Goal: Task Accomplishment & Management: Complete application form

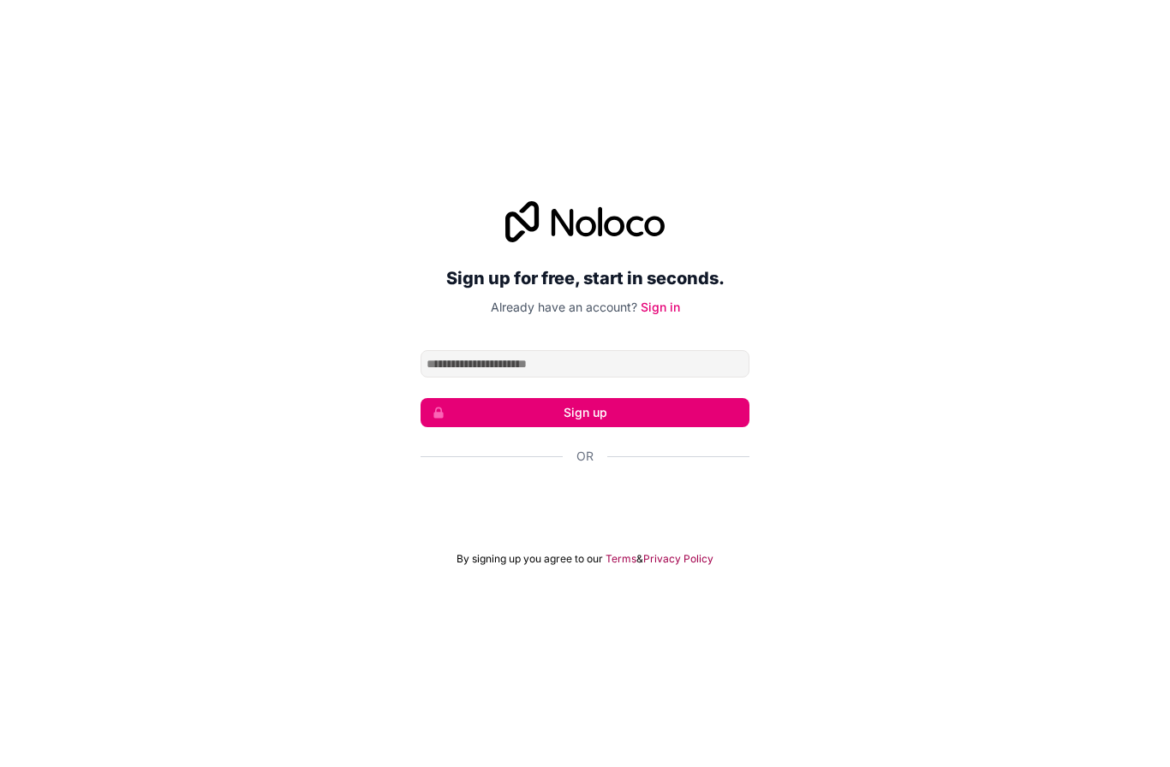
click at [677, 522] on div "Über Google anmelden. Wird in neuem Tab geöffnet." at bounding box center [584, 503] width 329 height 38
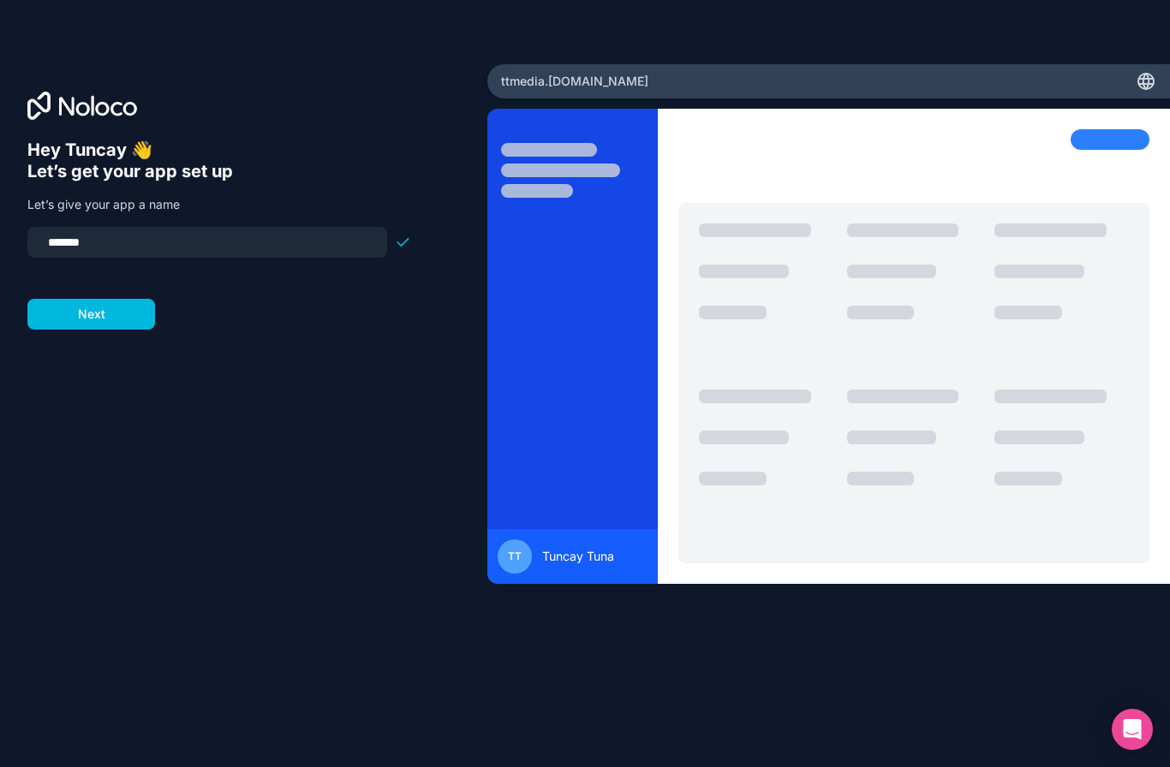
click at [79, 328] on button "Next" at bounding box center [91, 314] width 128 height 31
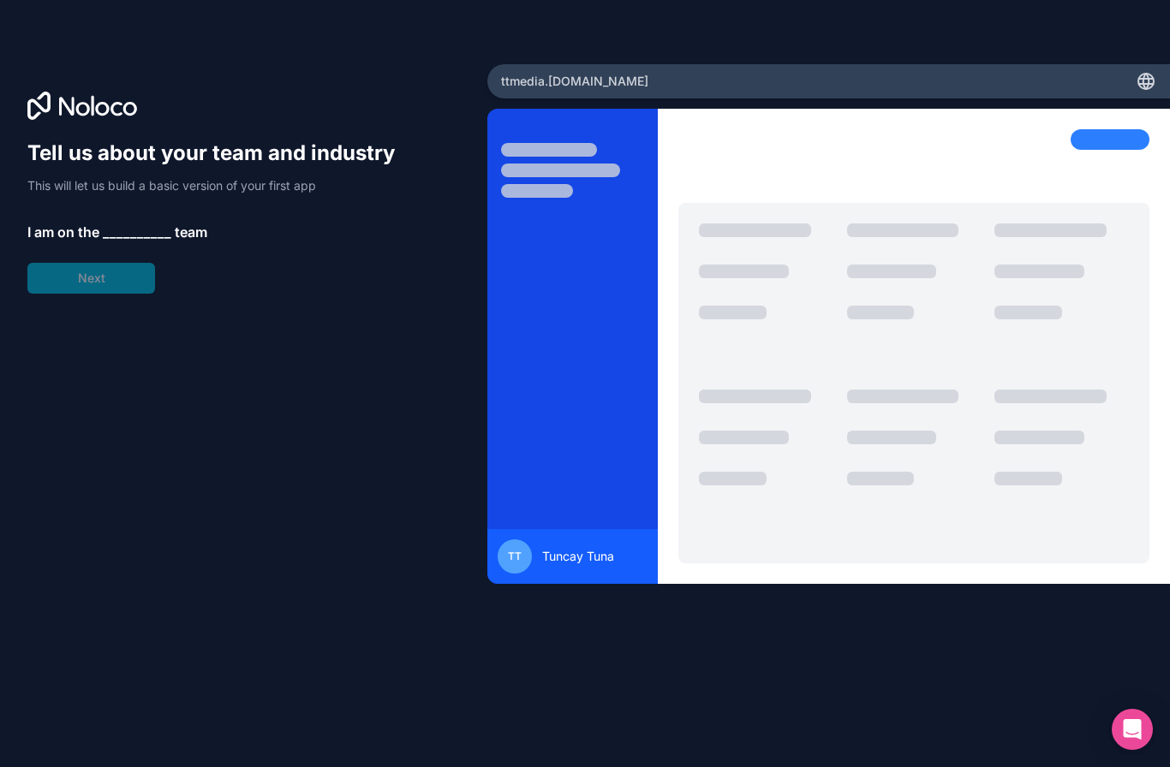
click at [68, 292] on div "Tell us about your team and industry This will let us build a basic version of …" at bounding box center [219, 217] width 384 height 154
click at [73, 284] on div "Tell us about your team and industry This will let us build a basic version of …" at bounding box center [219, 217] width 384 height 154
click at [110, 241] on span "__________" at bounding box center [137, 232] width 69 height 21
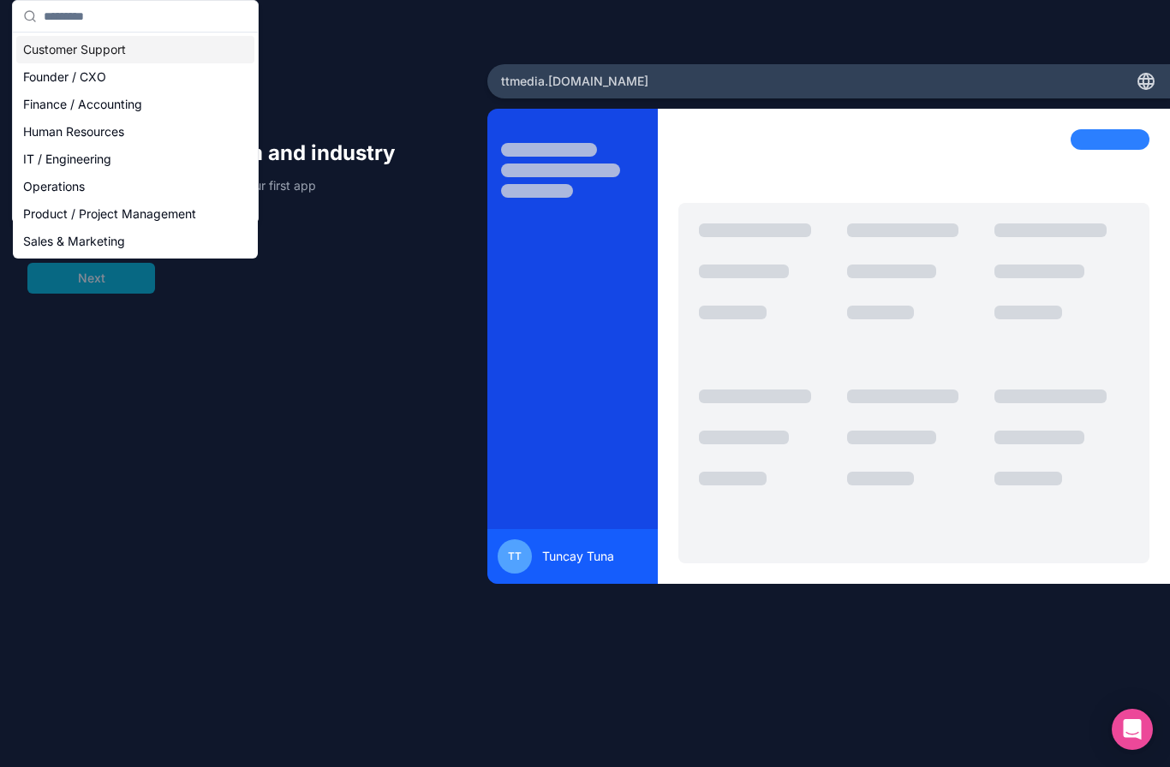
click at [120, 231] on div "Sales & Marketing" at bounding box center [135, 241] width 238 height 27
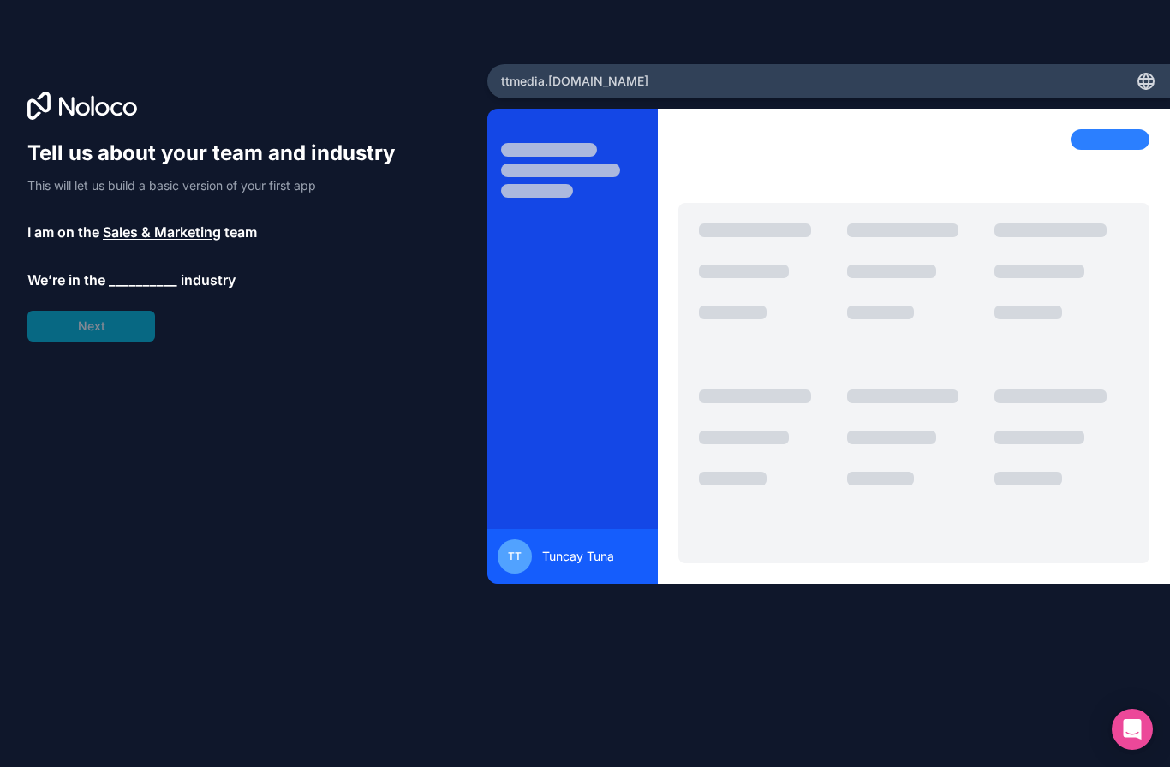
click at [126, 283] on span "__________" at bounding box center [143, 280] width 69 height 21
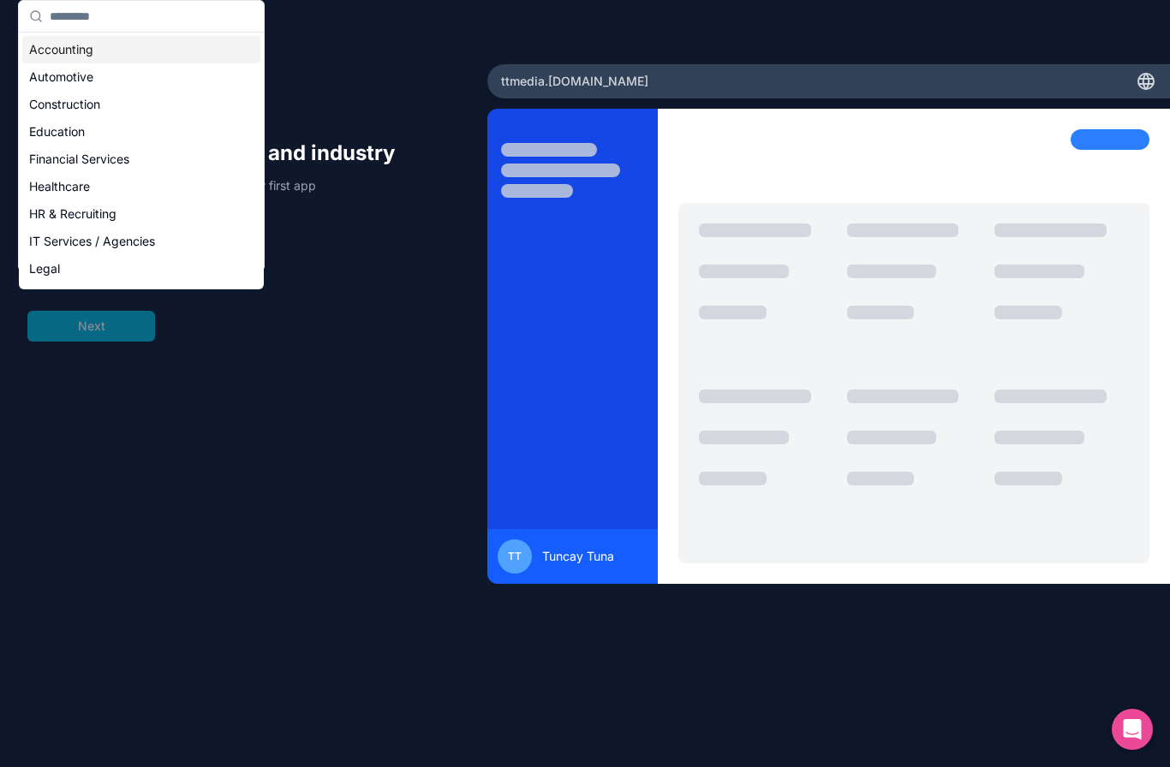
click at [35, 269] on div "Legal" at bounding box center [141, 268] width 238 height 27
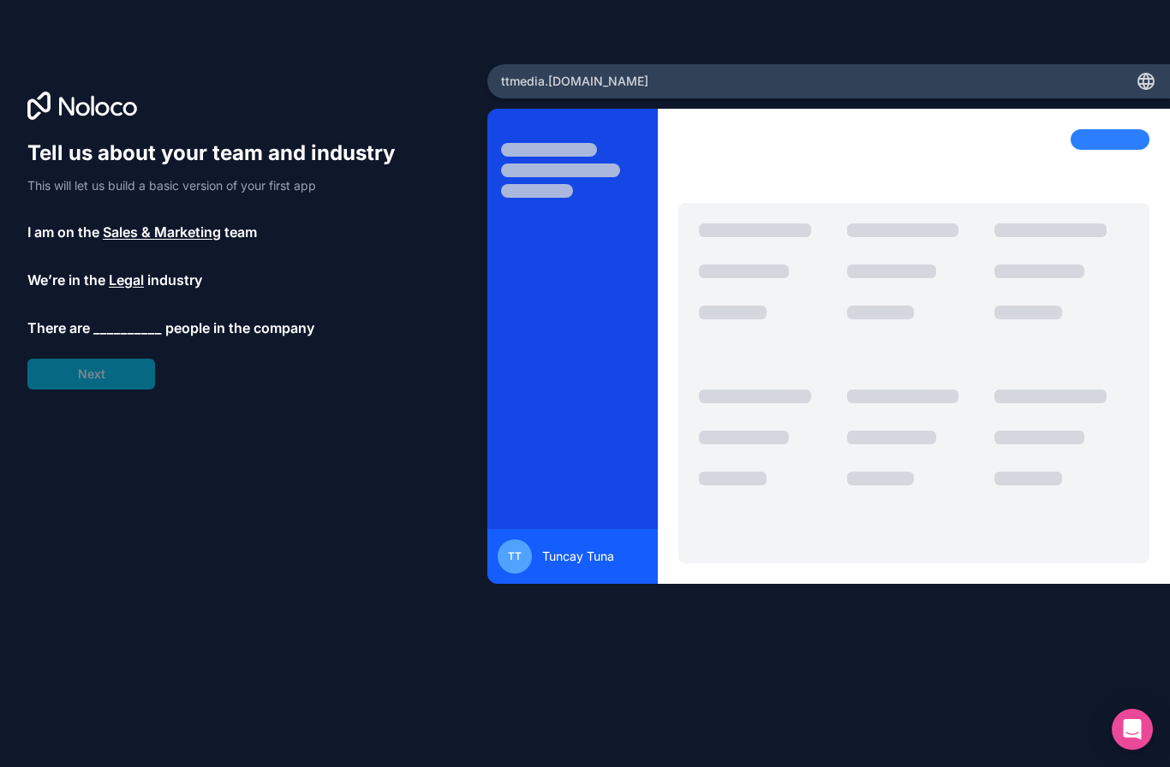
click at [114, 326] on span "__________" at bounding box center [127, 328] width 69 height 21
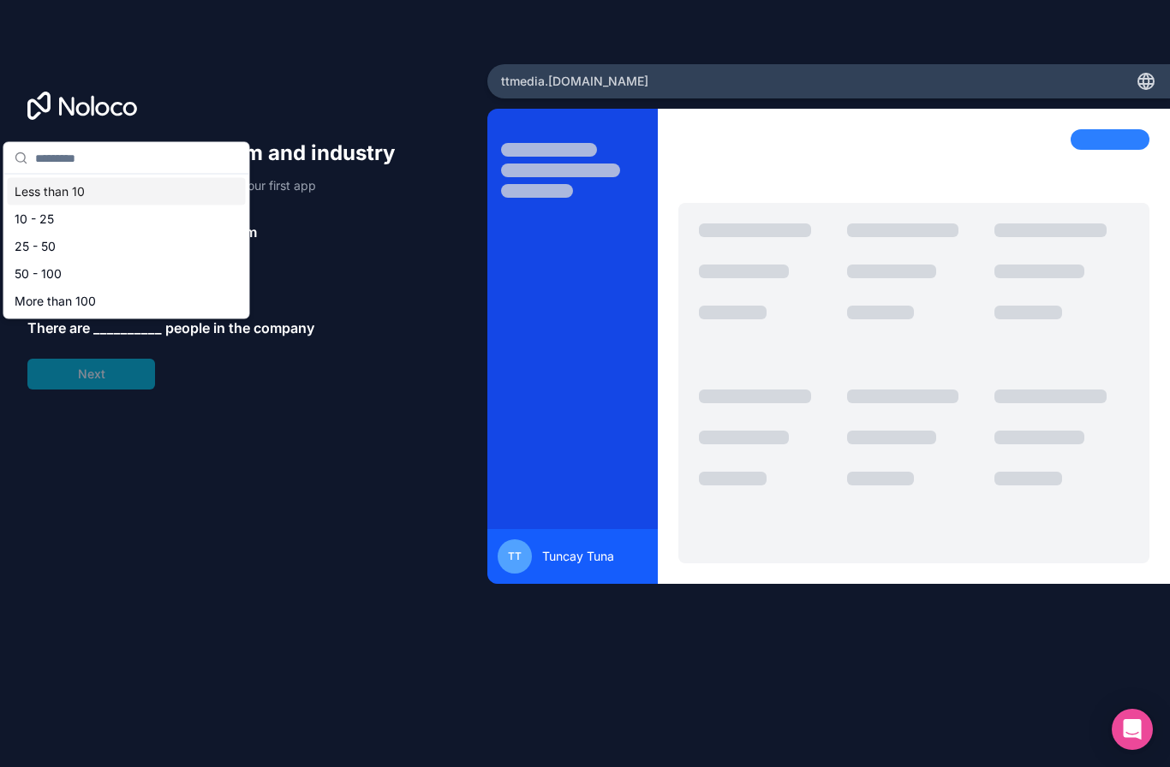
click at [26, 265] on div "50 - 100" at bounding box center [127, 273] width 238 height 27
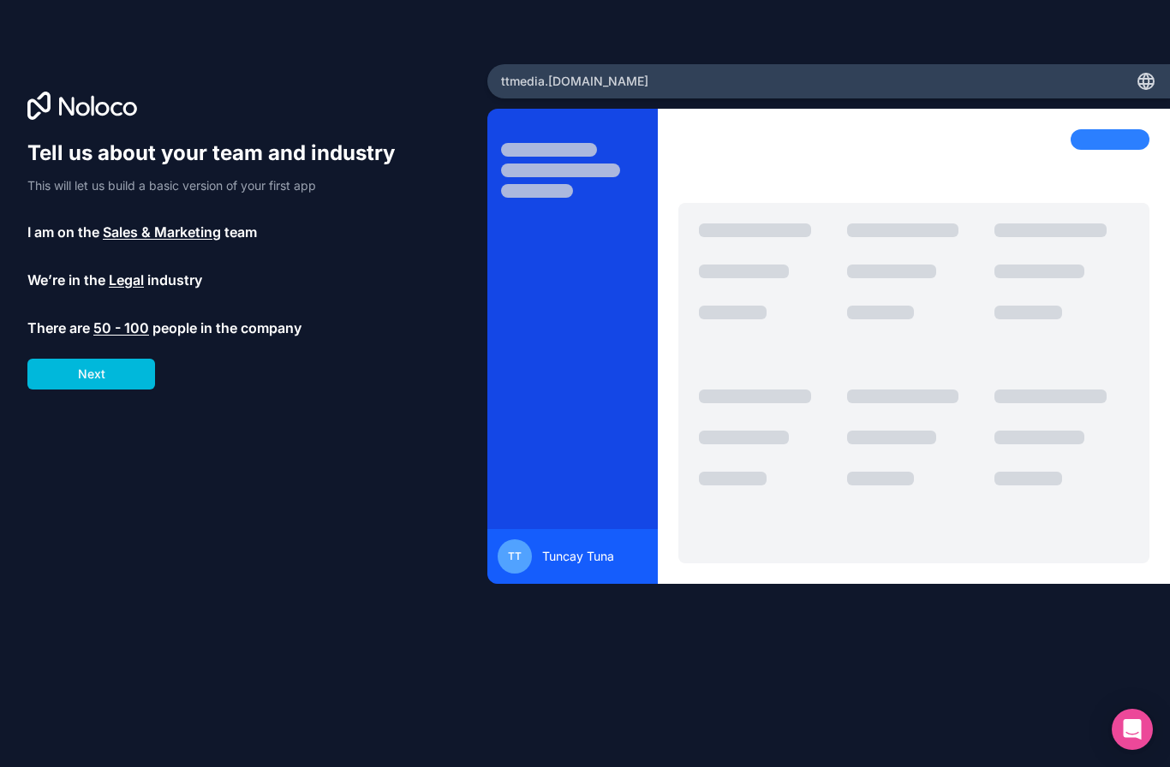
click at [81, 371] on button "Next" at bounding box center [91, 374] width 128 height 31
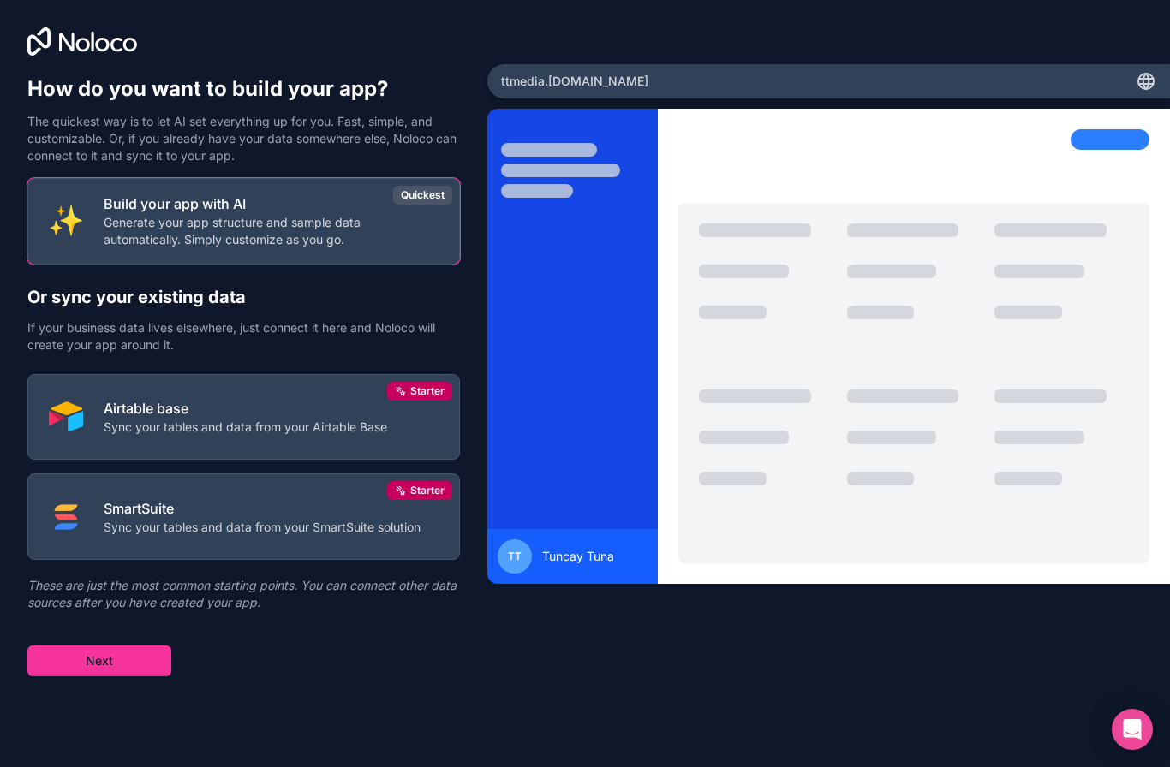
click at [80, 409] on img at bounding box center [66, 417] width 34 height 34
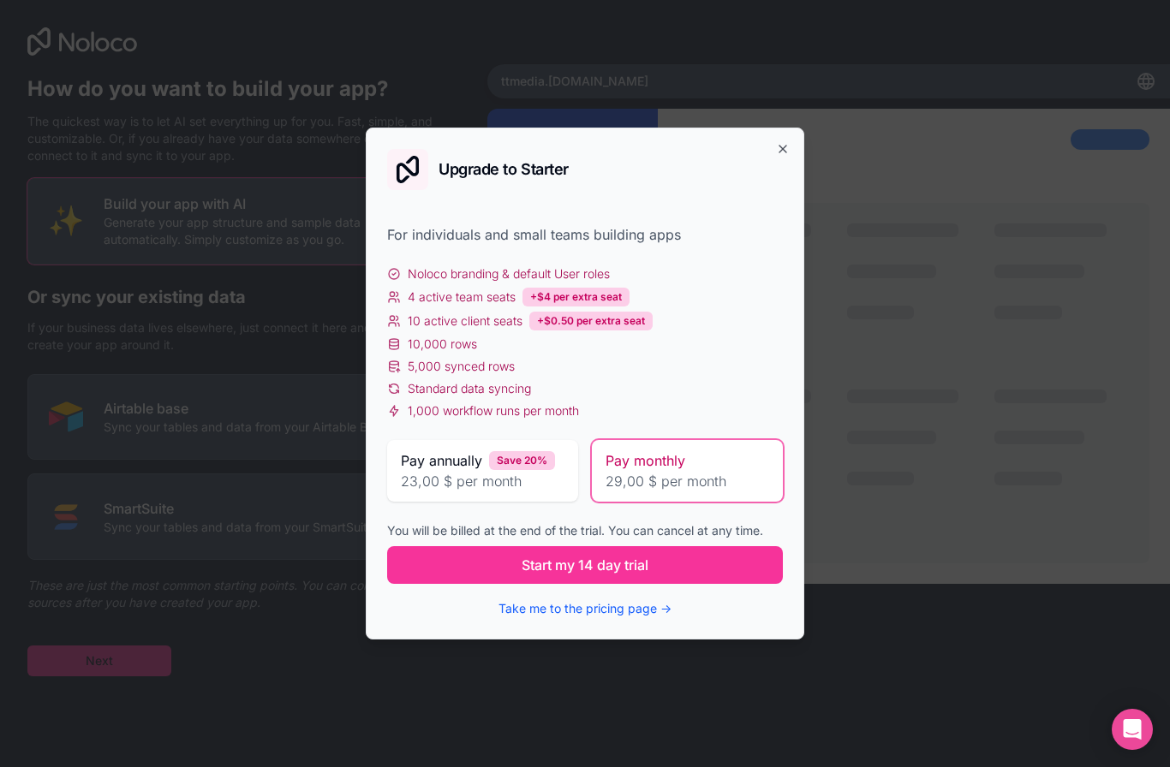
click at [780, 154] on icon "button" at bounding box center [783, 149] width 14 height 14
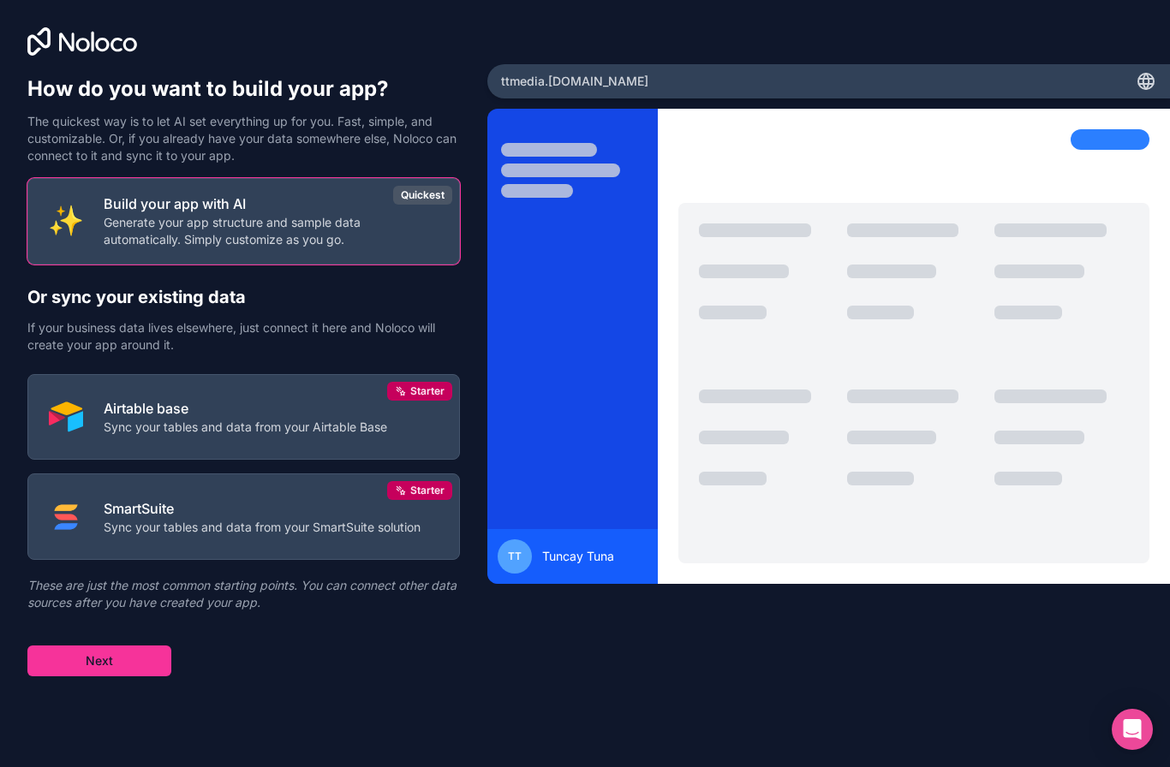
click at [84, 660] on button "Next" at bounding box center [99, 661] width 144 height 31
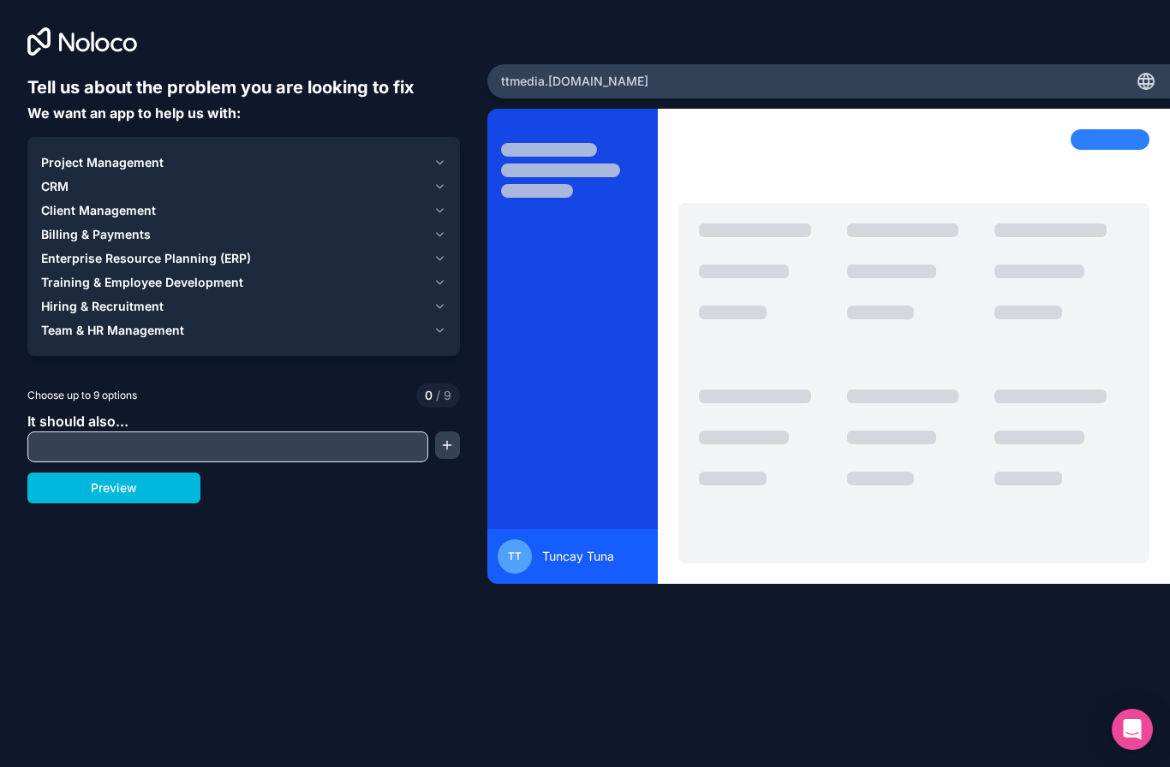
click at [84, 480] on button "Preview" at bounding box center [113, 488] width 173 height 31
click at [59, 286] on span "Training & Employee Development" at bounding box center [142, 282] width 202 height 17
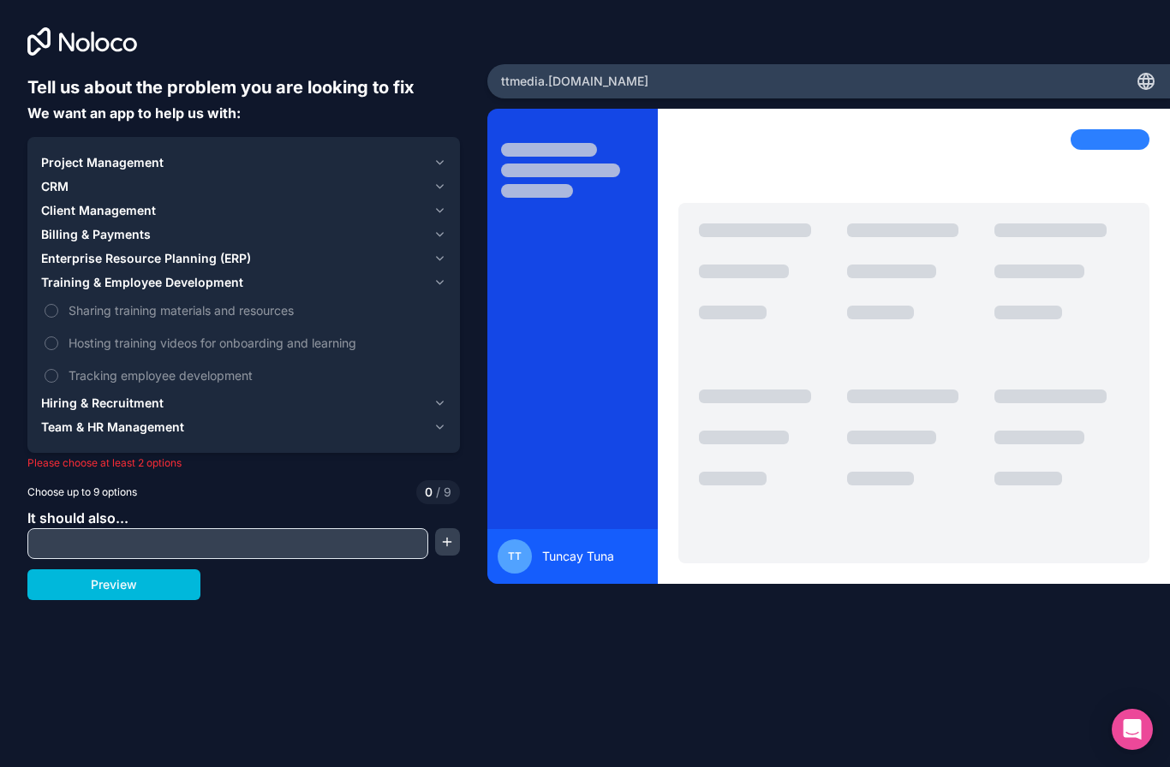
click at [66, 324] on label "Sharing training materials and resources" at bounding box center [243, 311] width 405 height 32
click at [58, 318] on button "Sharing training materials and resources" at bounding box center [52, 311] width 14 height 14
click at [96, 593] on button "Preview" at bounding box center [113, 585] width 173 height 31
click at [63, 230] on span "Billing & Payments" at bounding box center [96, 234] width 110 height 17
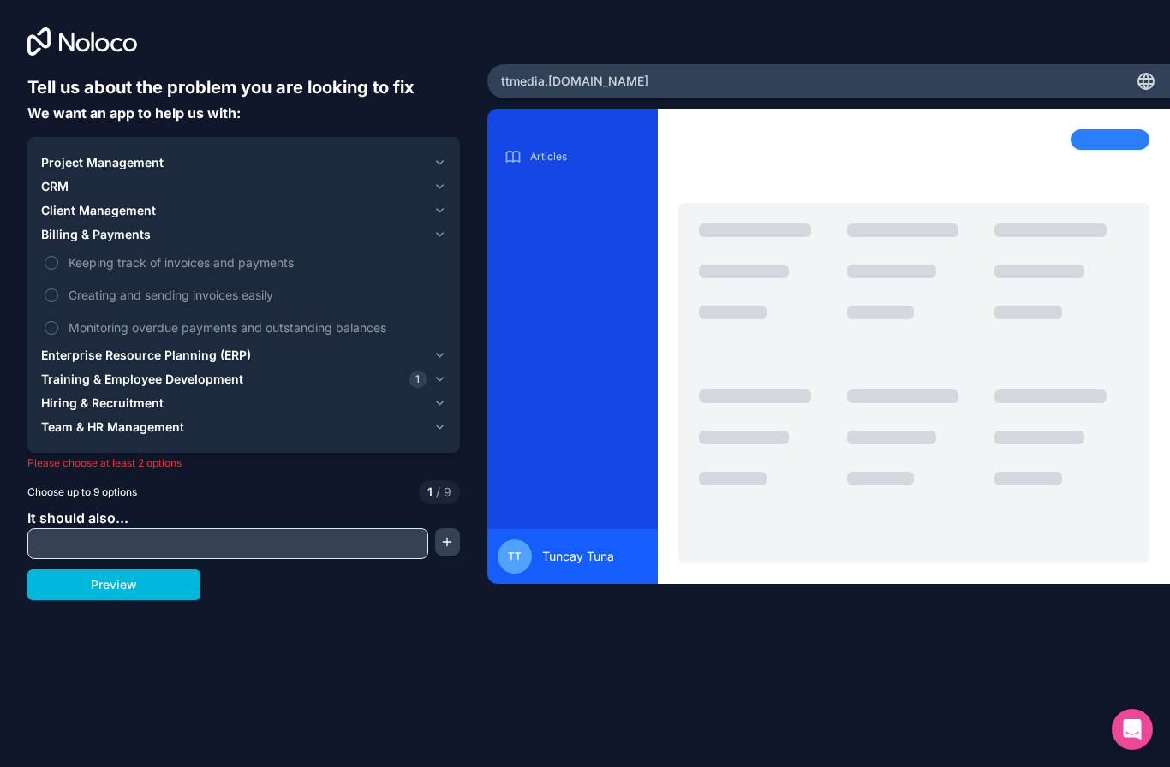
click at [53, 173] on button "Project Management" at bounding box center [243, 163] width 405 height 24
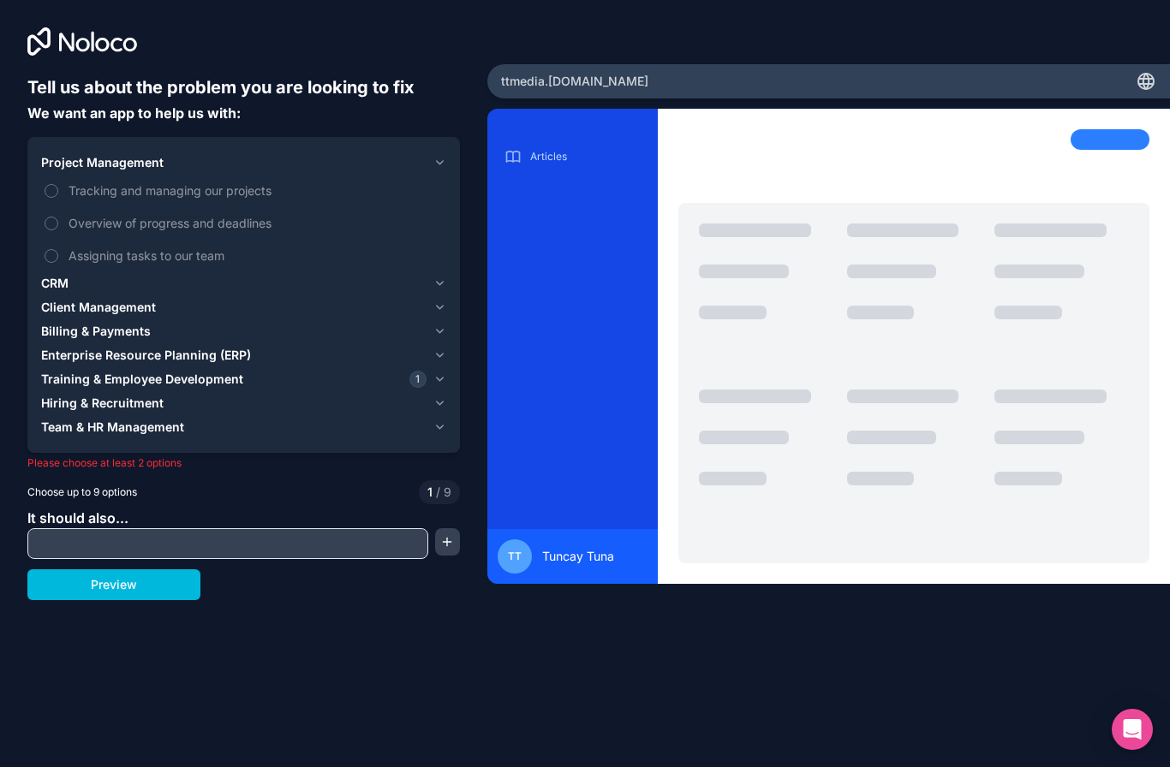
click at [56, 187] on button "Tracking and managing our projects" at bounding box center [52, 191] width 14 height 14
click at [51, 228] on button "Overview of progress and deadlines" at bounding box center [52, 224] width 14 height 14
click at [51, 249] on button "Assigning tasks to our team" at bounding box center [52, 256] width 14 height 14
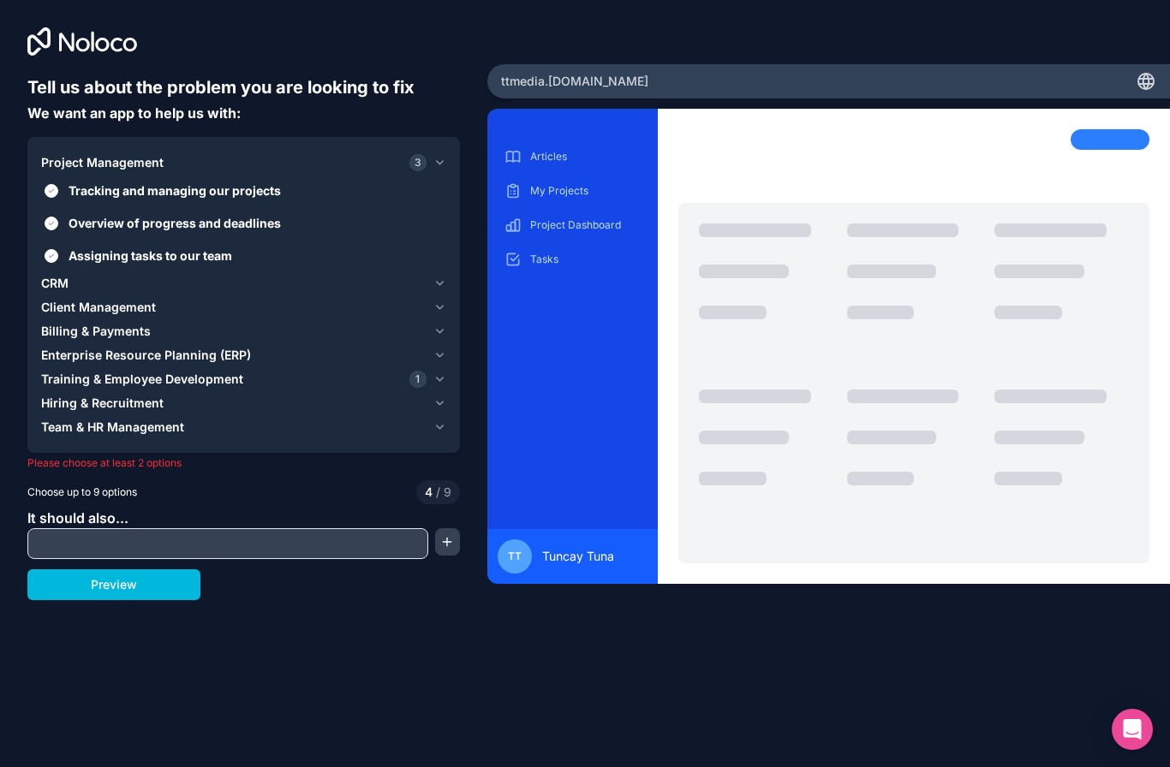
click at [70, 161] on span "Project Management" at bounding box center [102, 162] width 122 height 17
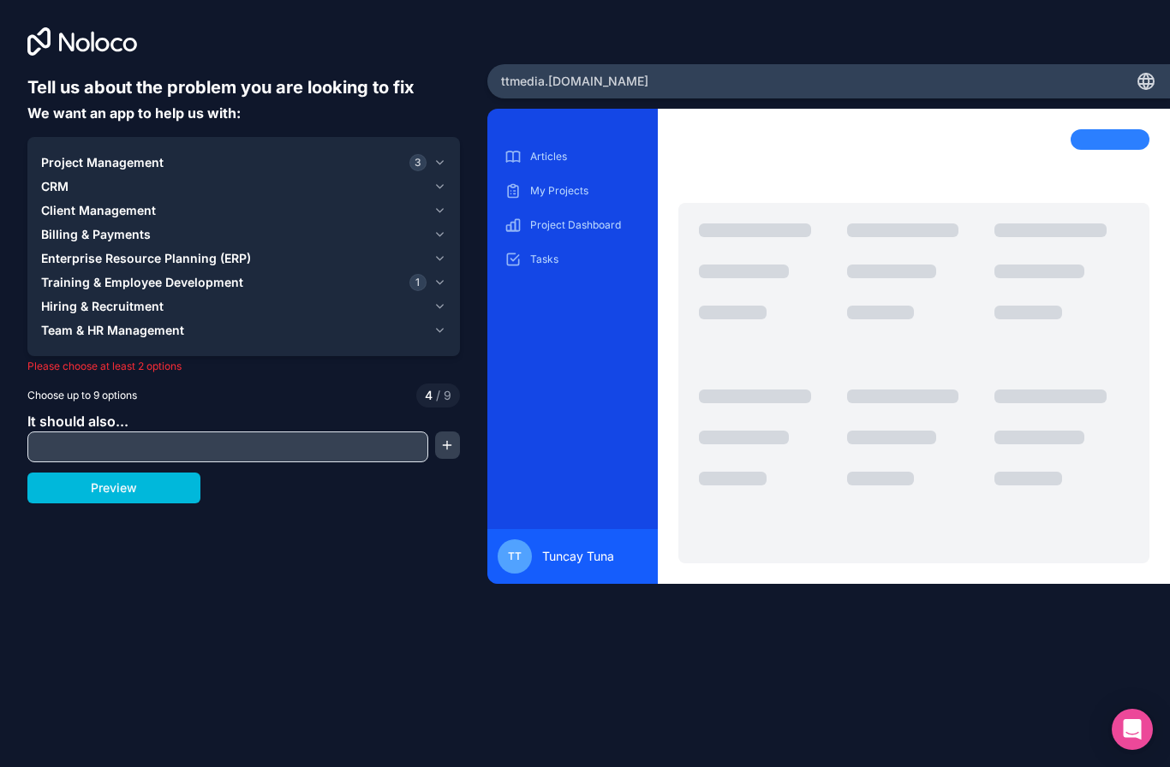
click at [58, 211] on span "Client Management" at bounding box center [98, 210] width 115 height 17
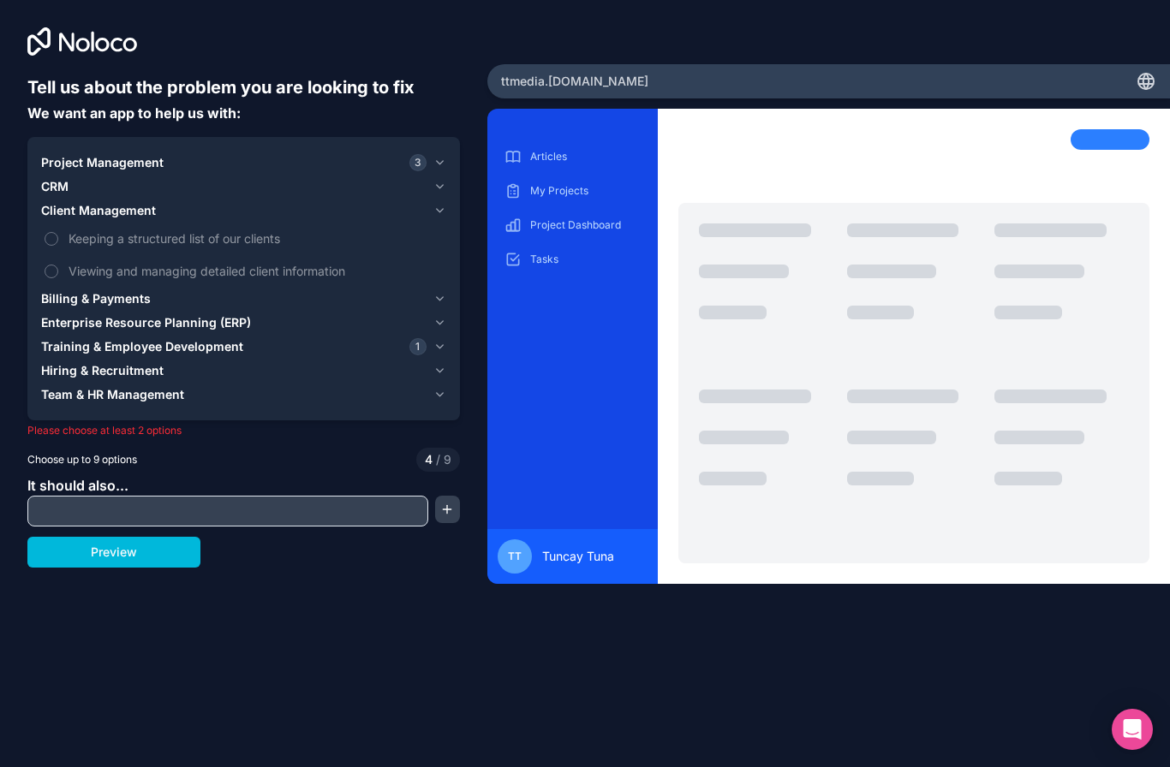
click at [55, 236] on button "Keeping a structured list of our clients" at bounding box center [52, 239] width 14 height 14
click at [51, 277] on button "Viewing and managing detailed client information" at bounding box center [52, 272] width 14 height 14
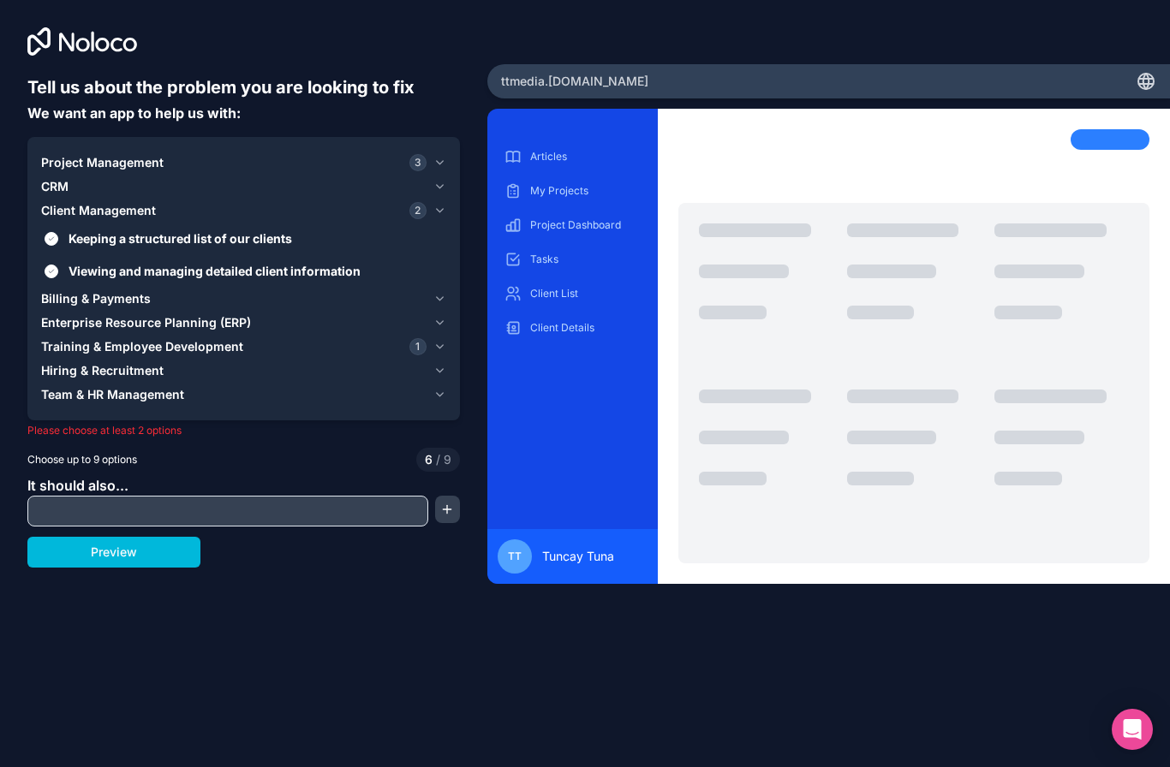
click at [95, 321] on span "Enterprise Resource Planning (ERP)" at bounding box center [146, 322] width 210 height 17
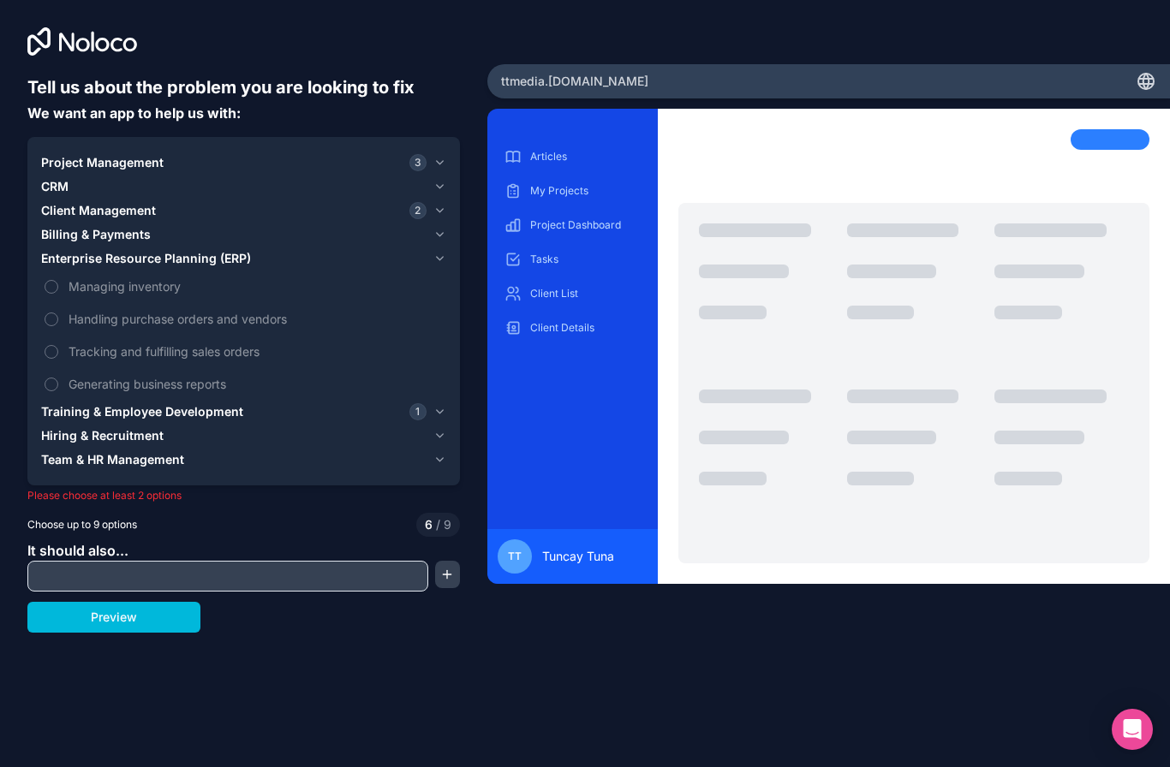
click at [51, 292] on button "Managing inventory" at bounding box center [52, 287] width 14 height 14
click at [58, 301] on label "Managing inventory" at bounding box center [243, 287] width 405 height 32
click at [58, 294] on button "Managing inventory" at bounding box center [52, 287] width 14 height 14
click at [51, 332] on label "Handling purchase orders and vendors" at bounding box center [243, 319] width 405 height 32
click at [51, 326] on button "Handling purchase orders and vendors" at bounding box center [52, 320] width 14 height 14
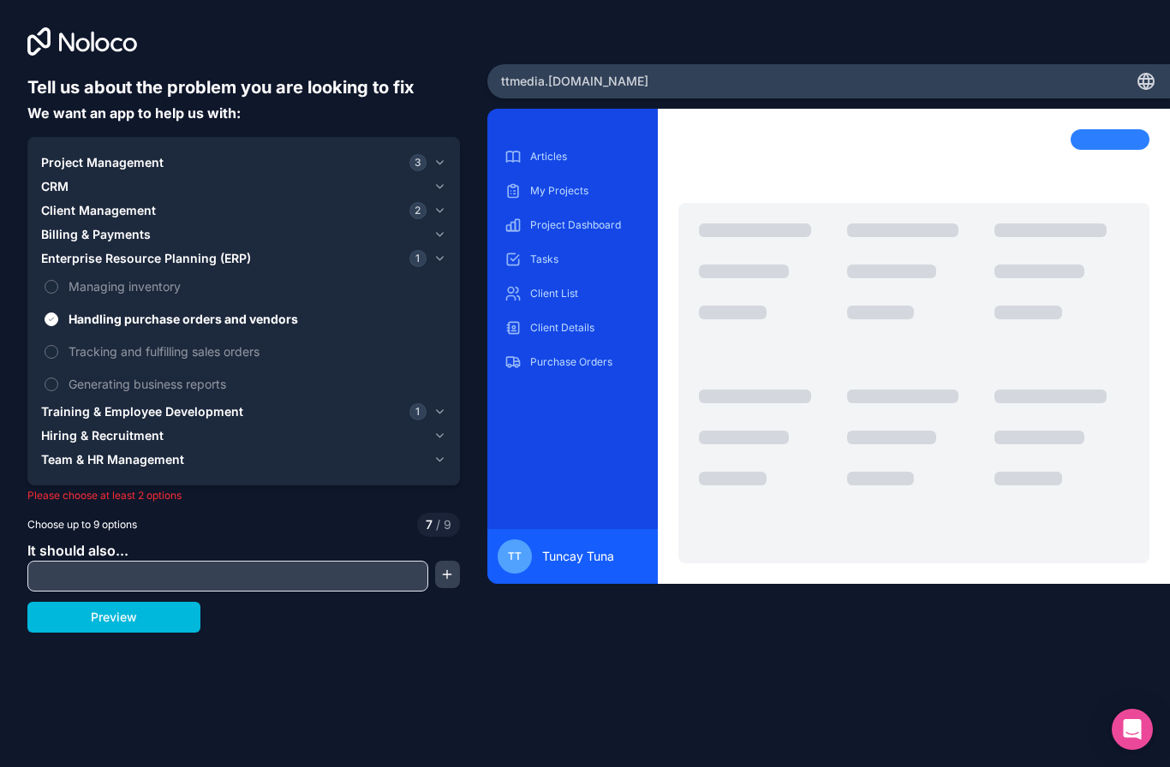
click at [53, 378] on button "Generating business reports" at bounding box center [52, 385] width 14 height 14
click at [45, 354] on button "Tracking and fulfilling sales orders" at bounding box center [52, 352] width 14 height 14
click at [43, 292] on label "Managing inventory" at bounding box center [243, 287] width 405 height 32
click at [53, 236] on span "Billing & Payments" at bounding box center [96, 234] width 110 height 17
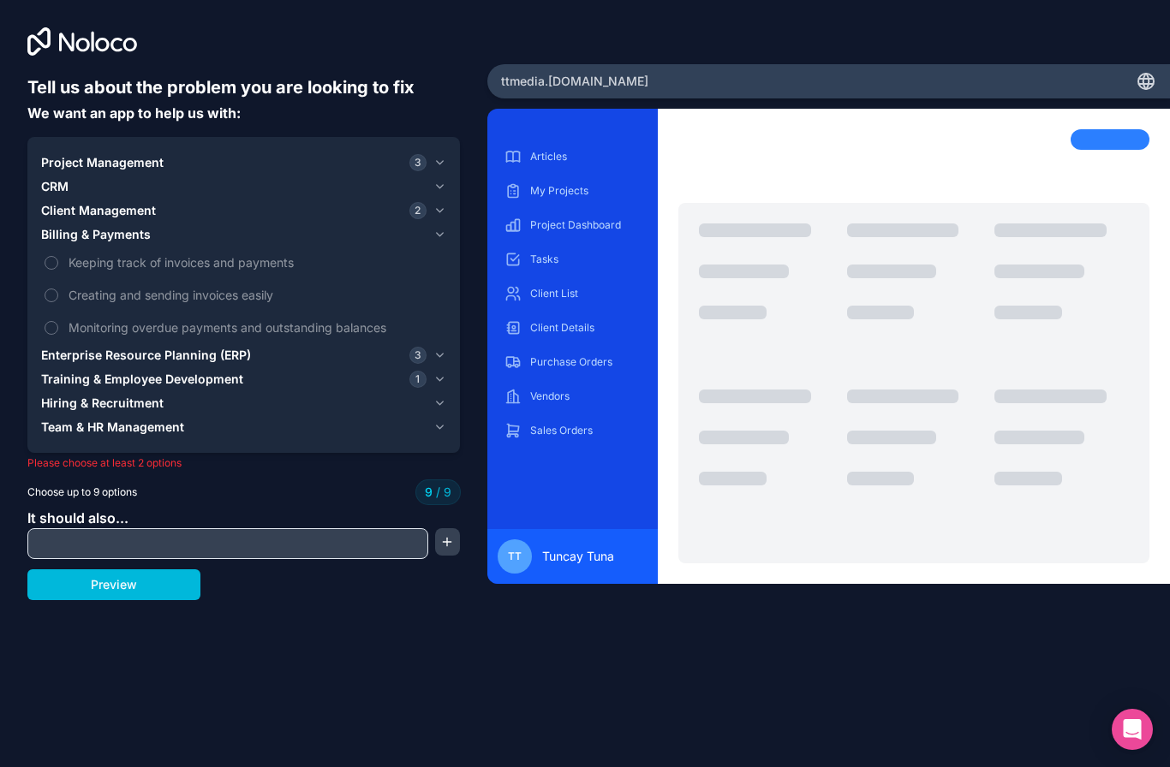
click at [48, 225] on button "Billing & Payments" at bounding box center [243, 235] width 405 height 24
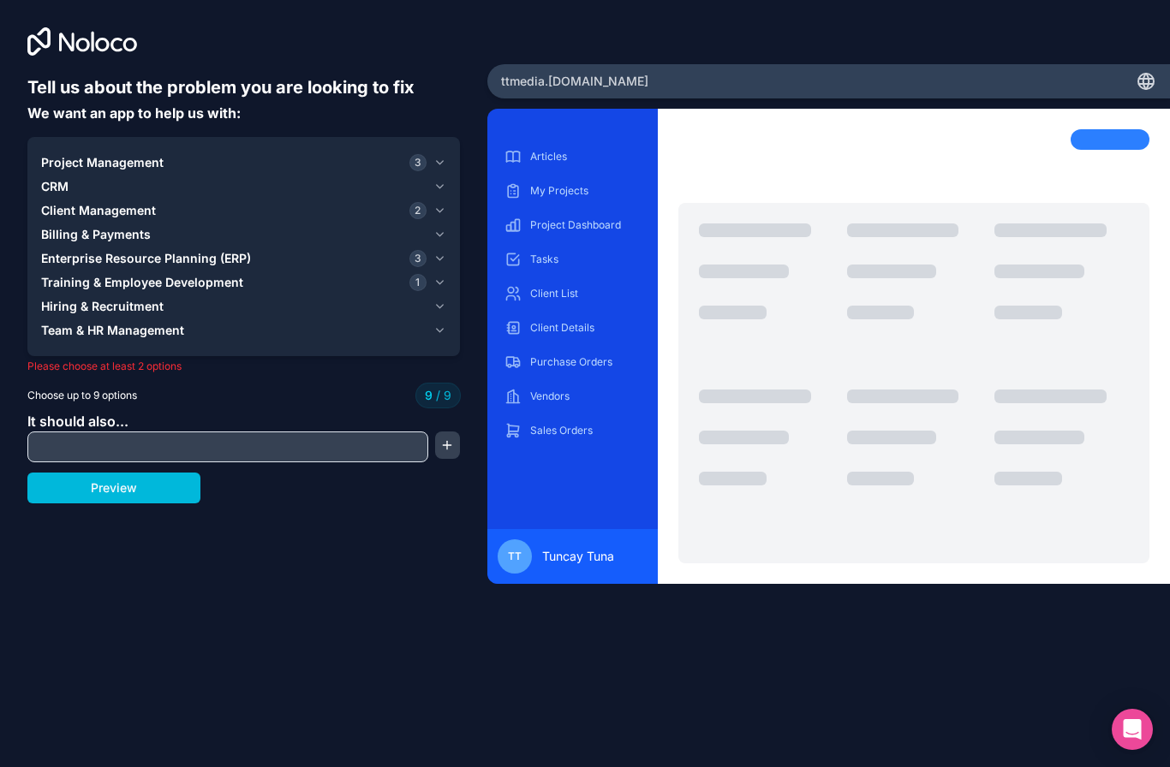
click at [52, 229] on span "Billing & Payments" at bounding box center [96, 234] width 110 height 17
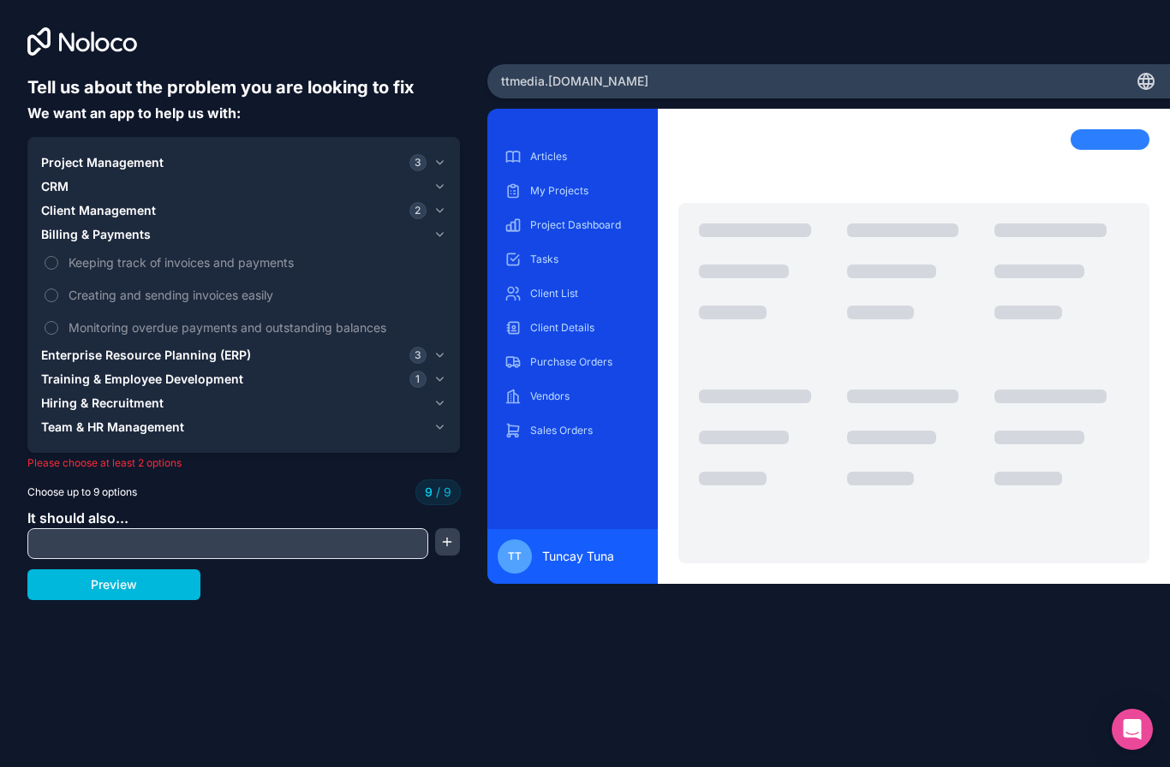
click at [57, 306] on label "Creating and sending invoices easily" at bounding box center [243, 295] width 405 height 32
click at [84, 259] on span "Keeping track of invoices and payments" at bounding box center [256, 262] width 374 height 18
click at [207, 275] on label "Keeping track of invoices and payments" at bounding box center [243, 263] width 405 height 32
click at [211, 320] on span "Monitoring overdue payments and outstanding balances" at bounding box center [256, 328] width 374 height 18
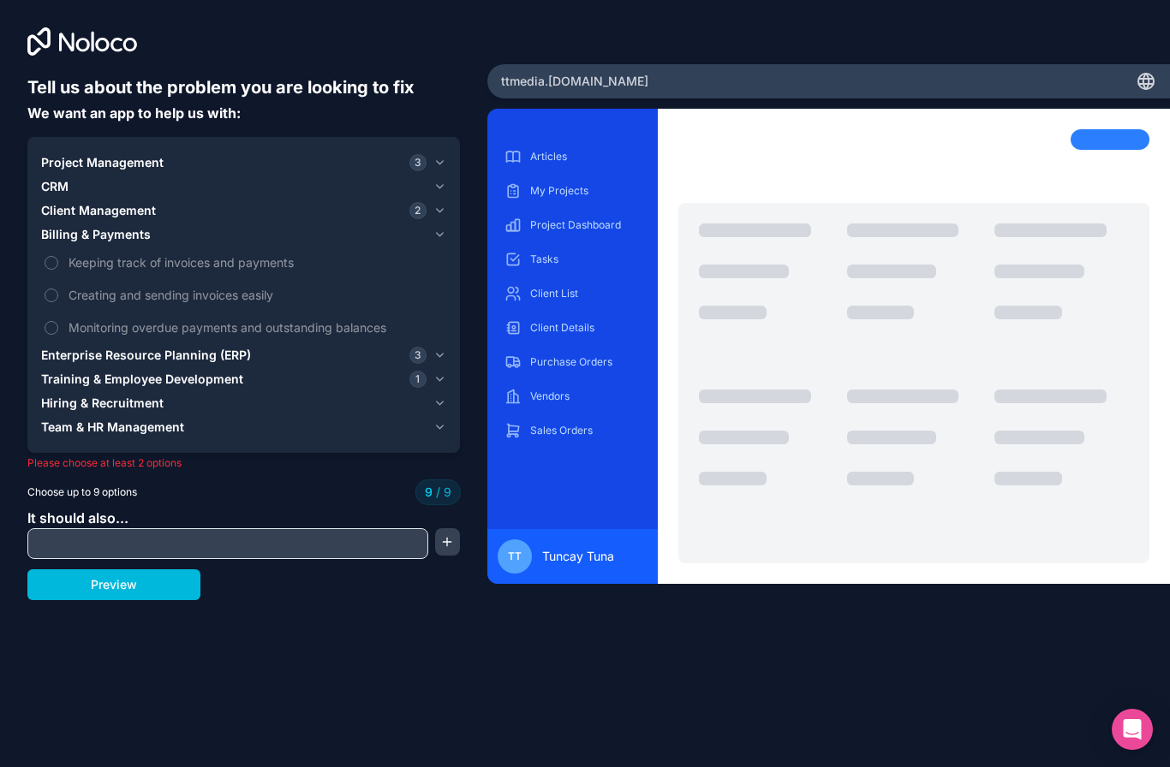
click at [136, 438] on button "Team & HR Management" at bounding box center [243, 427] width 405 height 24
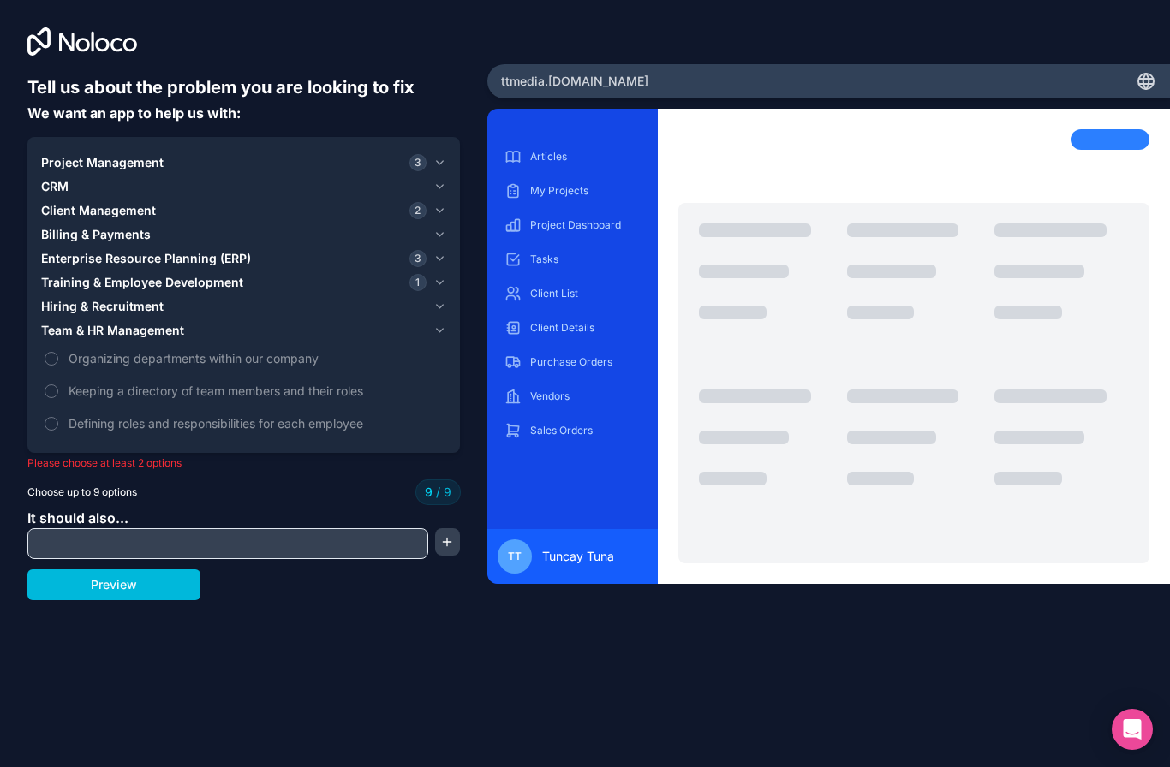
click at [180, 387] on span "Keeping a directory of team members and their roles" at bounding box center [256, 391] width 374 height 18
click at [178, 594] on button "Preview" at bounding box center [113, 585] width 173 height 31
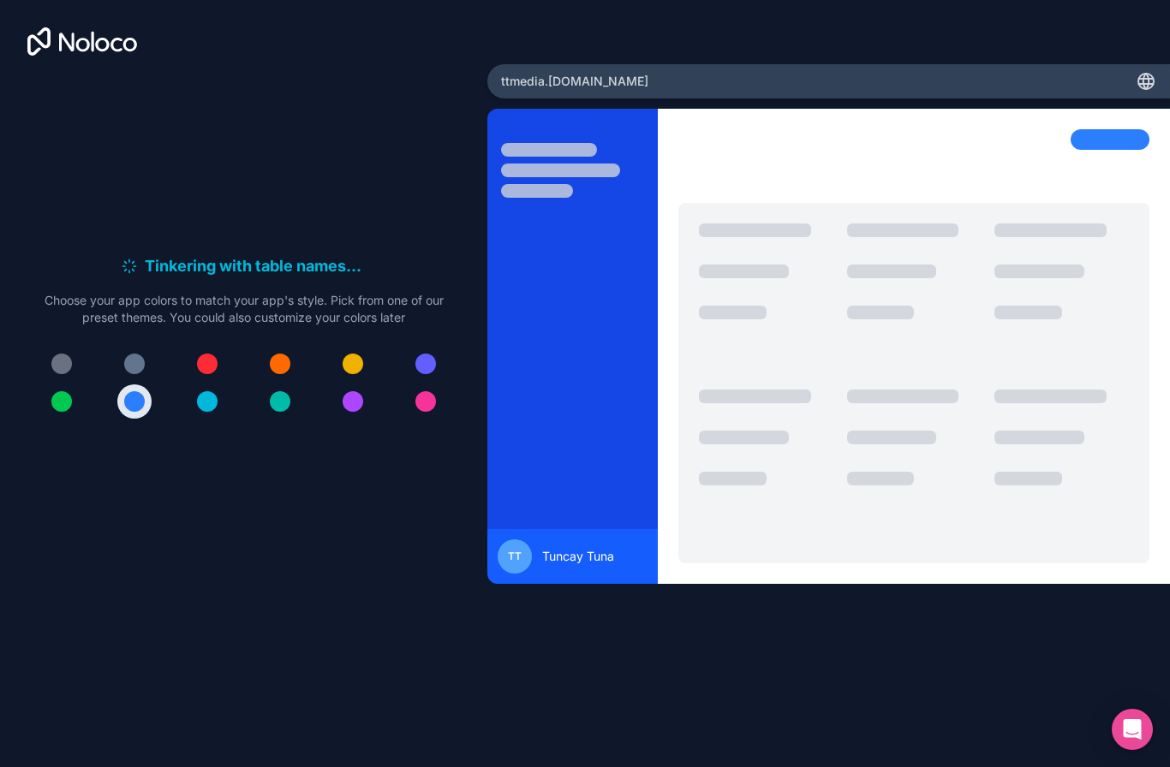
click at [424, 412] on div at bounding box center [425, 401] width 21 height 21
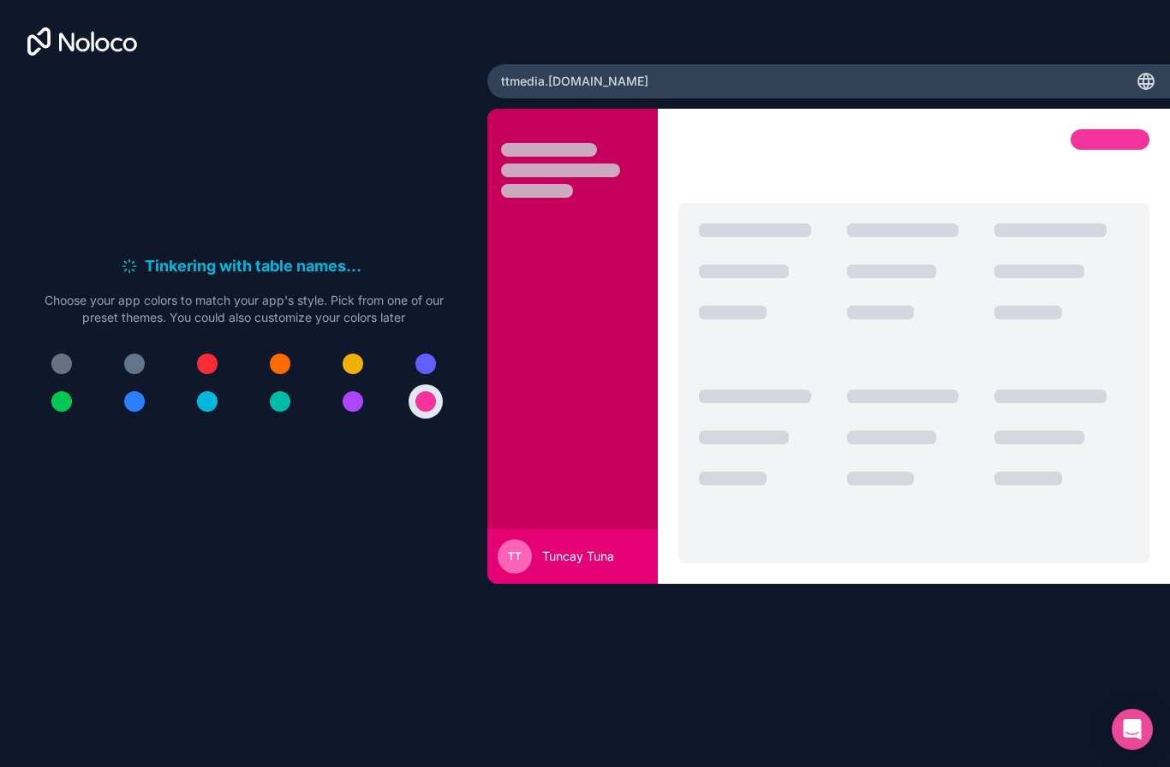
click at [421, 374] on div at bounding box center [425, 364] width 21 height 21
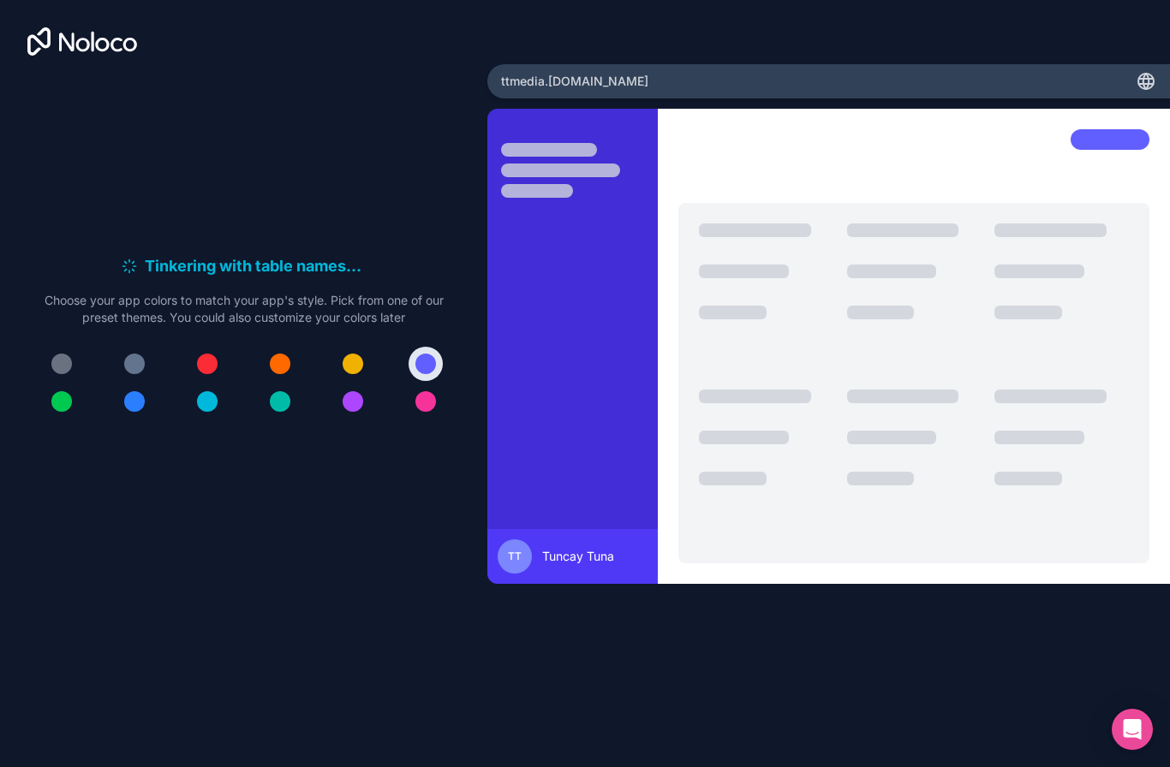
click at [134, 412] on div at bounding box center [134, 401] width 21 height 21
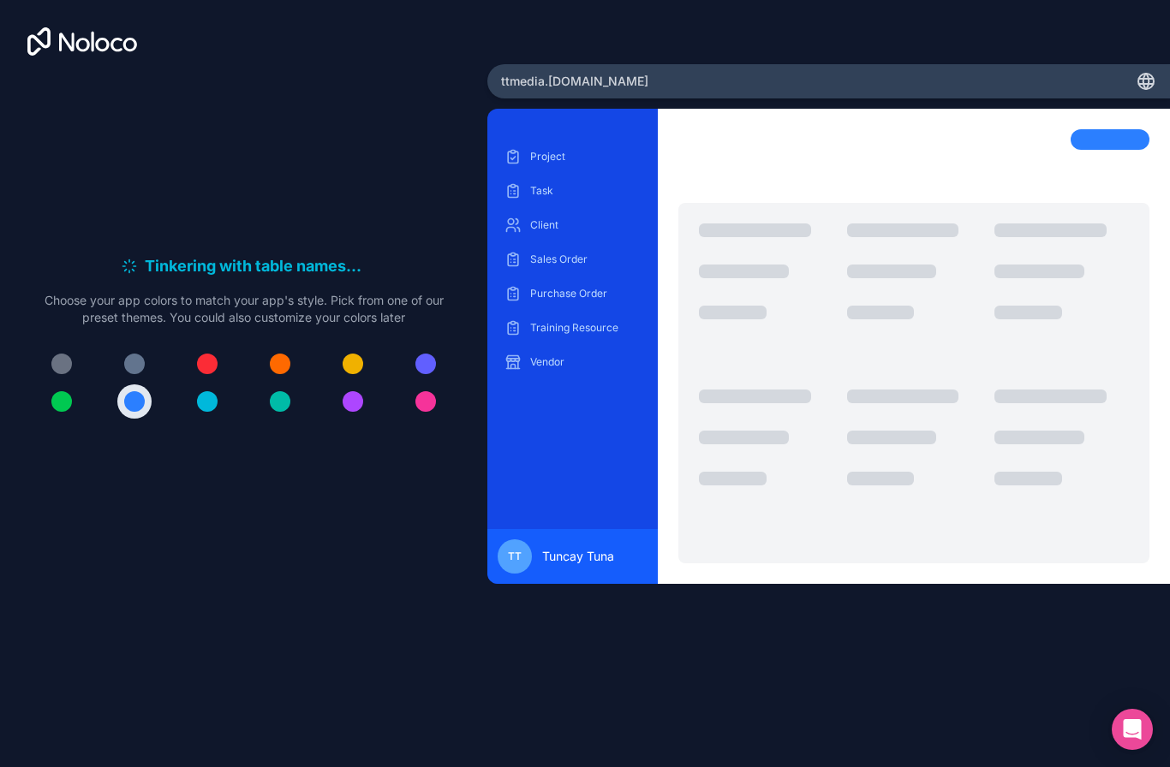
click at [1119, 156] on div at bounding box center [913, 162] width 471 height 67
click at [556, 232] on p "Client" at bounding box center [585, 225] width 110 height 14
click at [548, 222] on div "Client" at bounding box center [572, 225] width 143 height 27
click at [1148, 82] on icon at bounding box center [1148, 81] width 3 height 15
click at [1145, 84] on icon at bounding box center [1146, 84] width 15 height 0
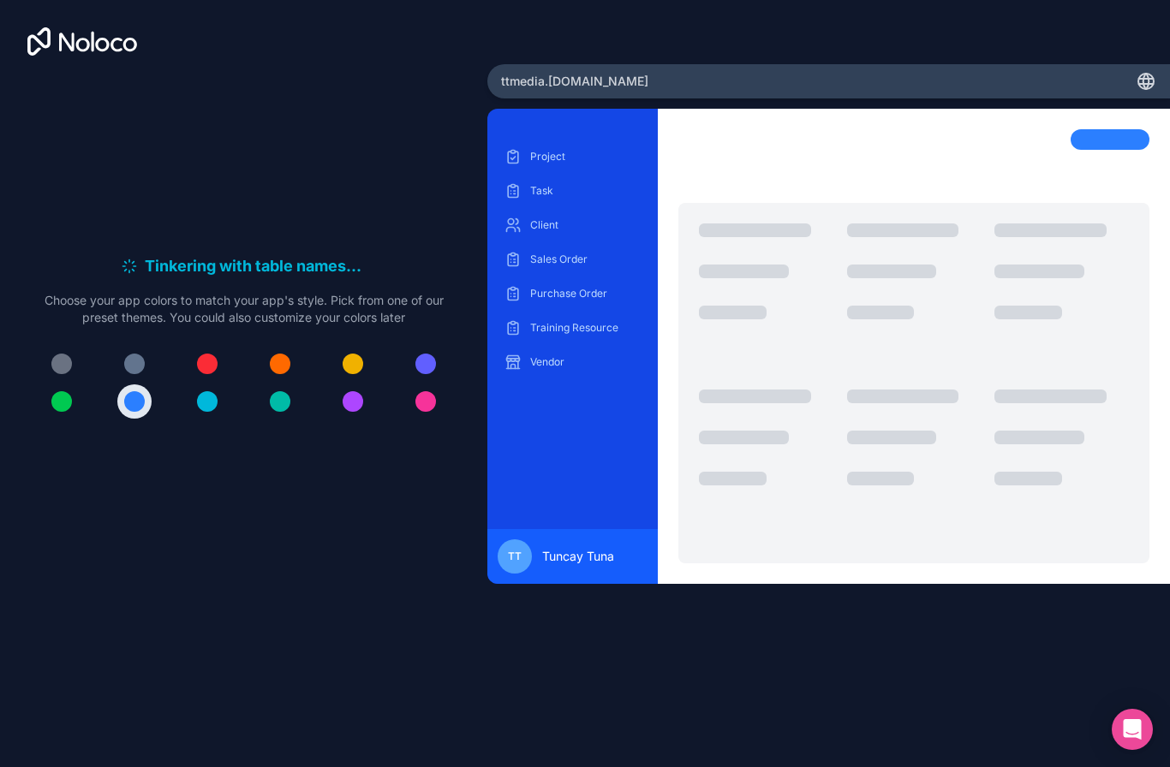
click at [1015, 94] on div "ttmedia .[DOMAIN_NAME]" at bounding box center [828, 81] width 683 height 34
click at [587, 565] on span "Tuncay Tuna" at bounding box center [578, 556] width 72 height 17
click at [571, 289] on div "Purchase Order" at bounding box center [572, 293] width 143 height 27
click at [571, 247] on div "Project Task Client Sales Order Purchase Order Training Resource Vendor" at bounding box center [572, 259] width 143 height 233
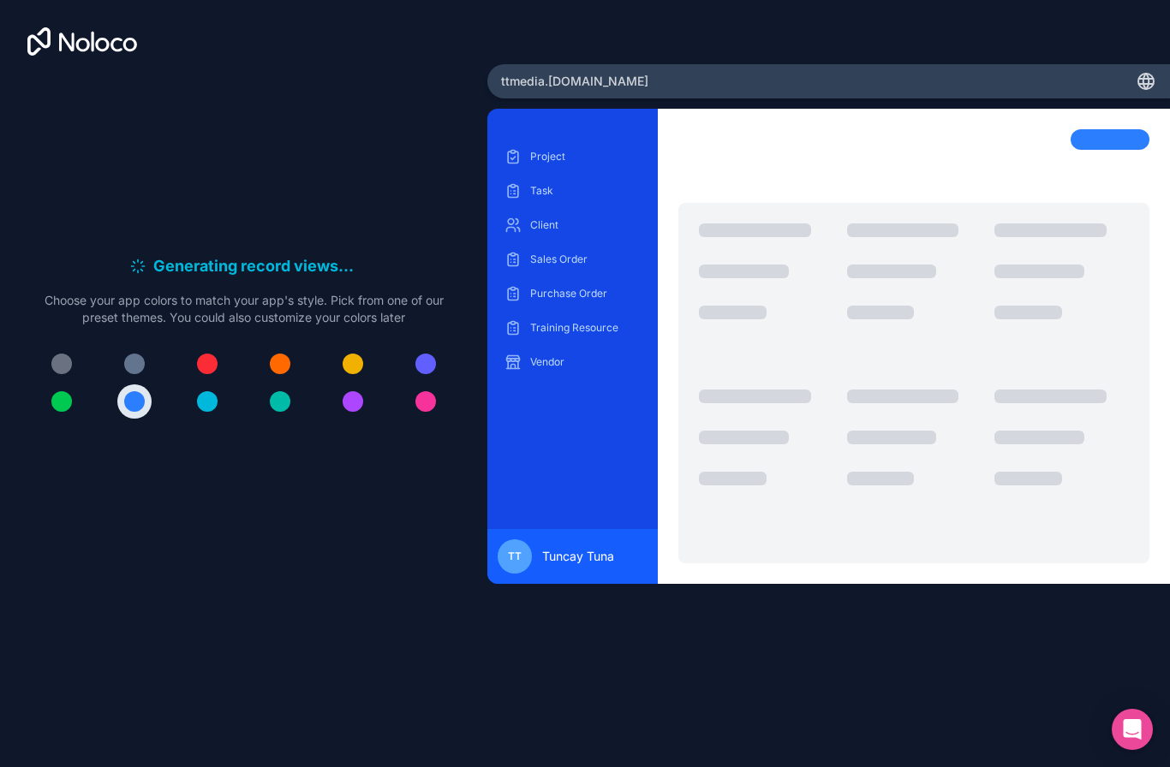
click at [568, 244] on div "Project Task Client Sales Order Purchase Order Training Resource Vendor" at bounding box center [572, 259] width 143 height 233
click at [814, 191] on div at bounding box center [913, 162] width 471 height 67
click at [146, 385] on button at bounding box center [134, 402] width 34 height 34
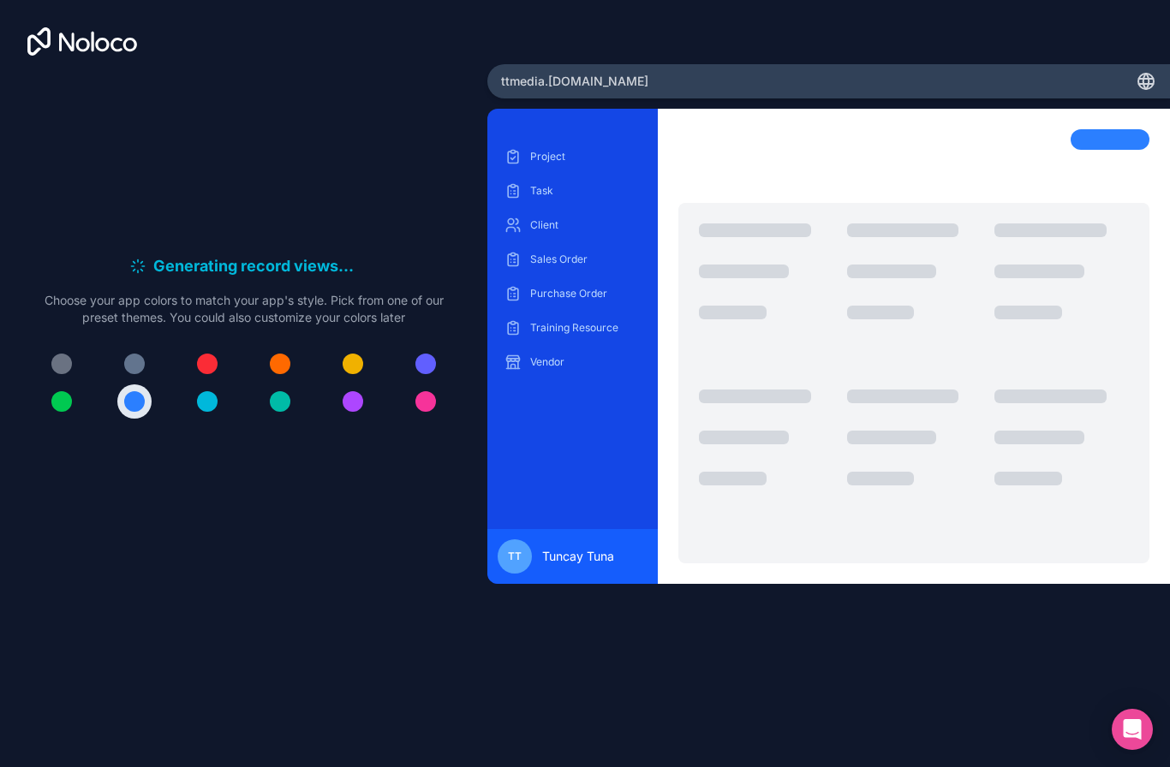
click at [146, 385] on button at bounding box center [134, 402] width 34 height 34
click at [150, 388] on button at bounding box center [134, 402] width 34 height 34
click at [149, 387] on button at bounding box center [134, 402] width 34 height 34
click at [1128, 129] on div at bounding box center [1109, 139] width 79 height 21
click at [1136, 71] on icon at bounding box center [1146, 81] width 21 height 21
